Goal: Connect with others: Connect with others

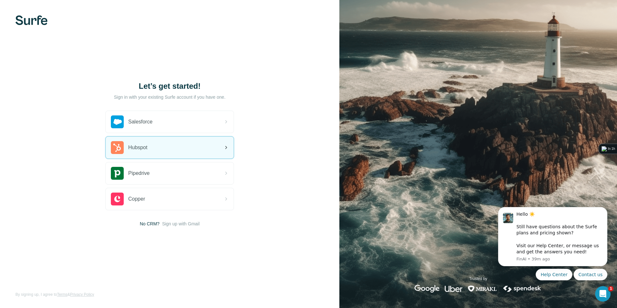
click at [181, 153] on div "Hubspot" at bounding box center [170, 148] width 128 height 22
